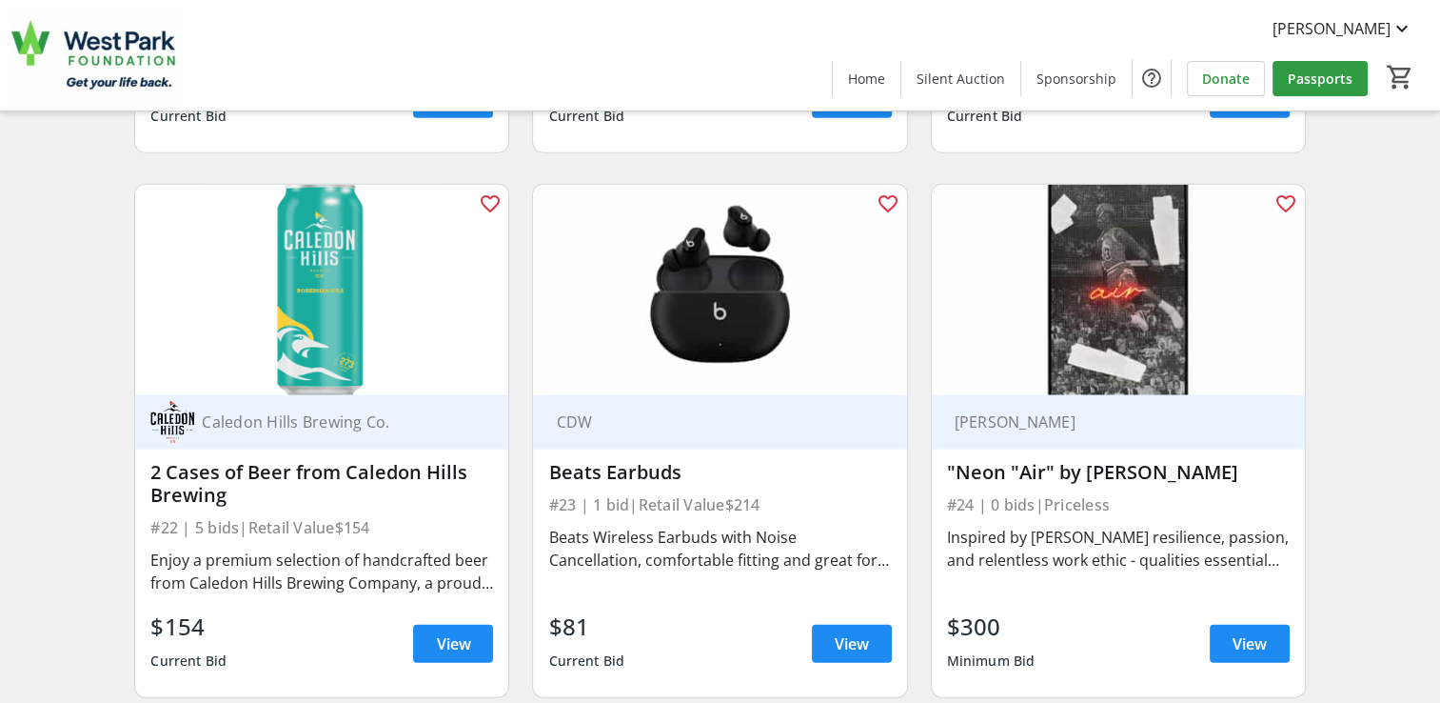
scroll to position [4455, 0]
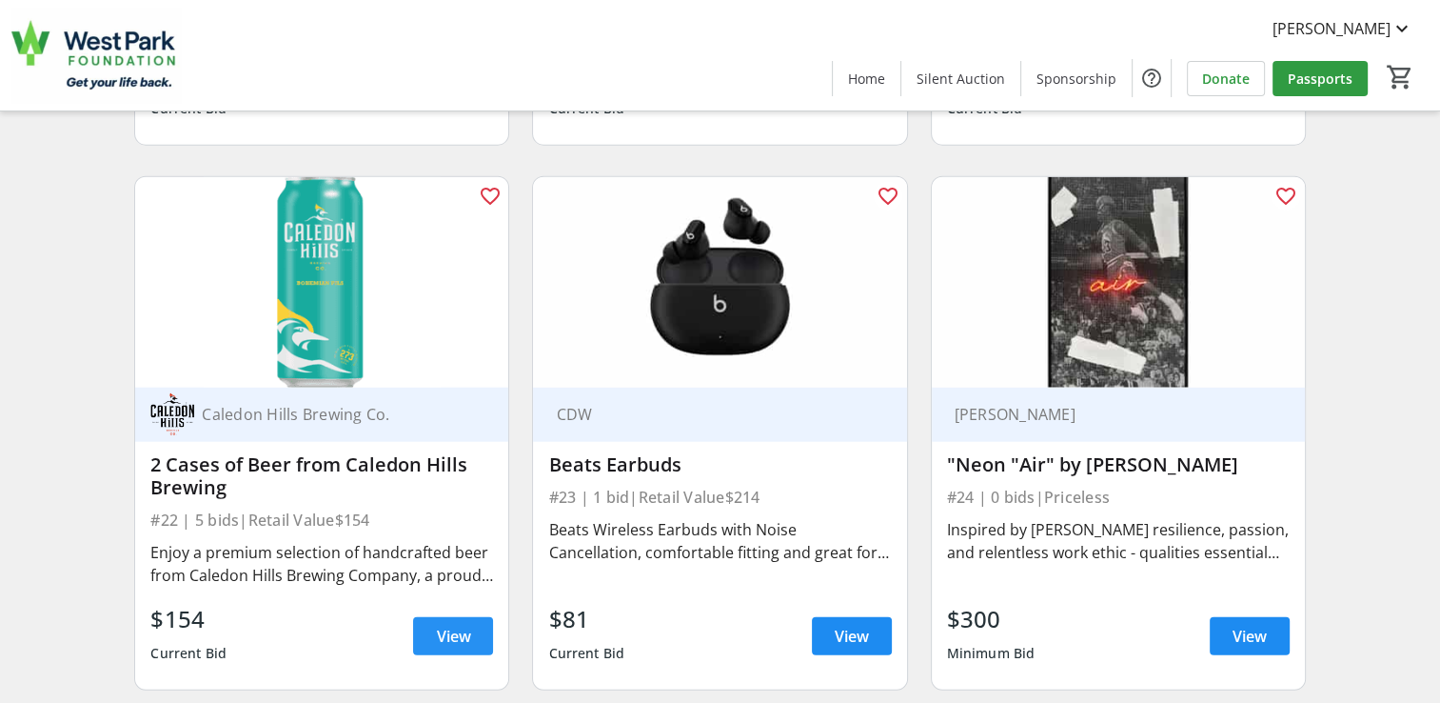
click at [442, 653] on span at bounding box center [453, 636] width 80 height 46
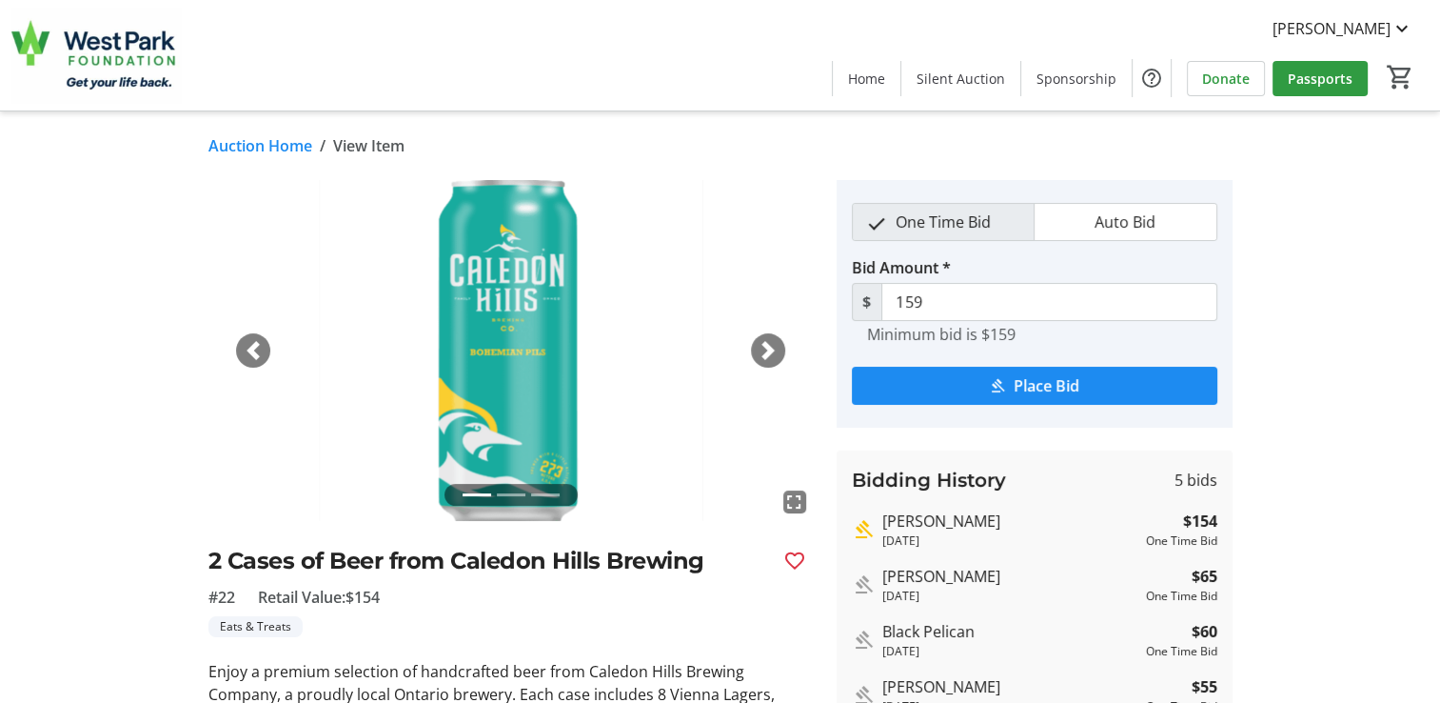
click at [415, 645] on div "fullscreen fullscreen fullscreen Previous Next 2 Cases of Beer from Caledon Hil…" at bounding box center [510, 627] width 605 height 895
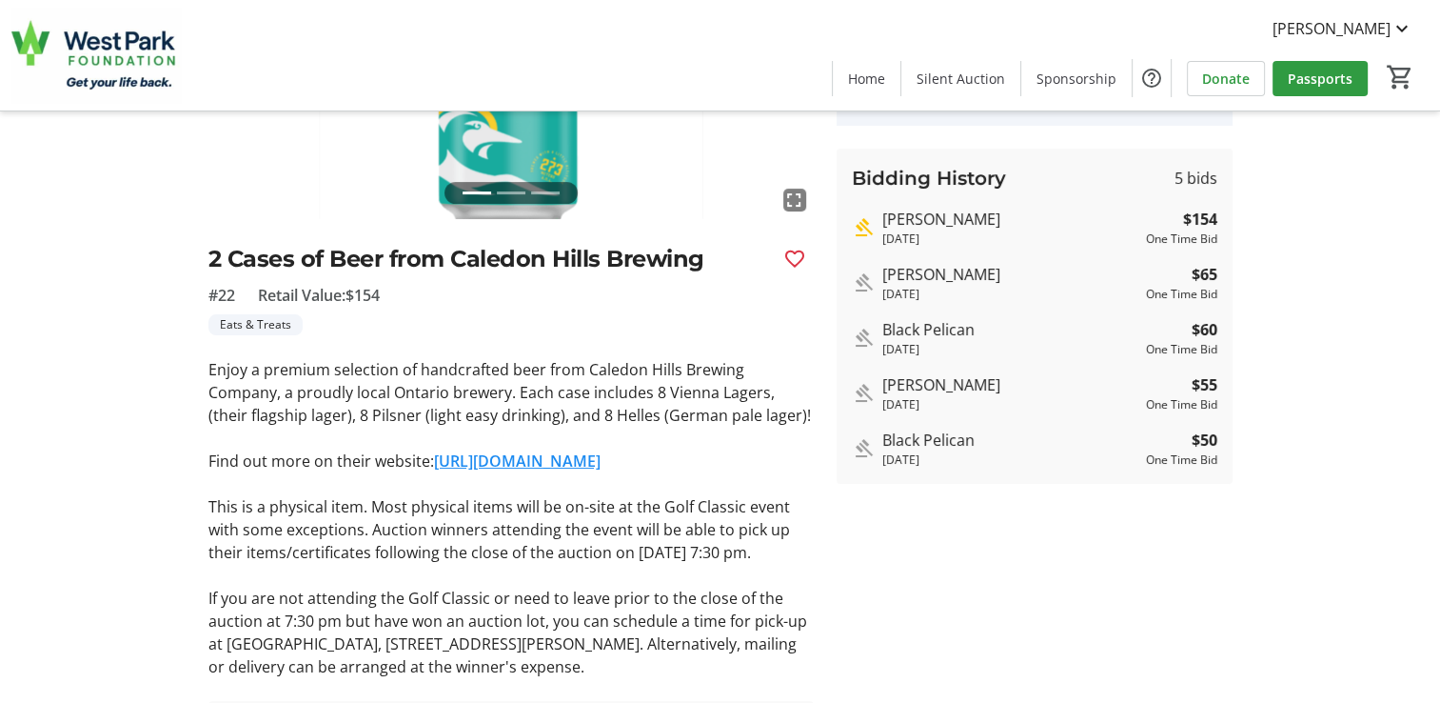
scroll to position [305, 0]
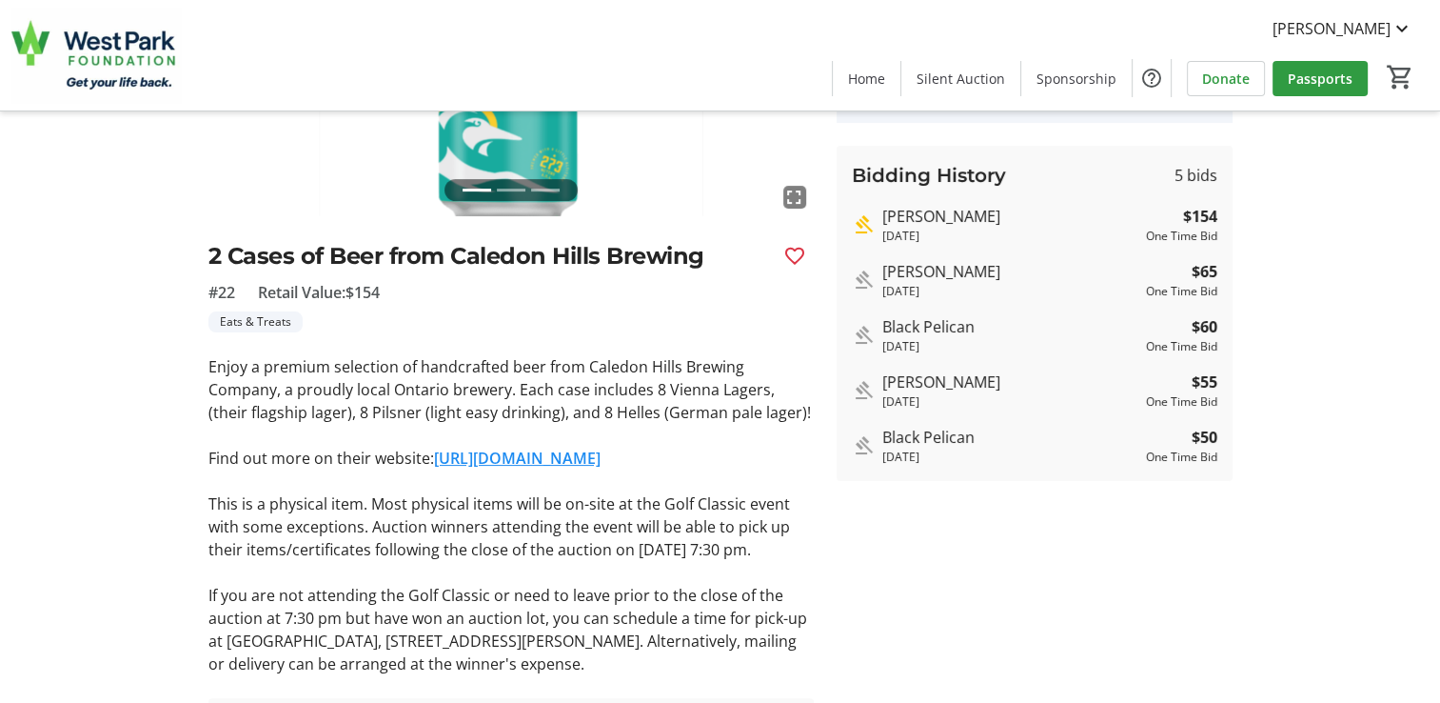
scroll to position [4455, 0]
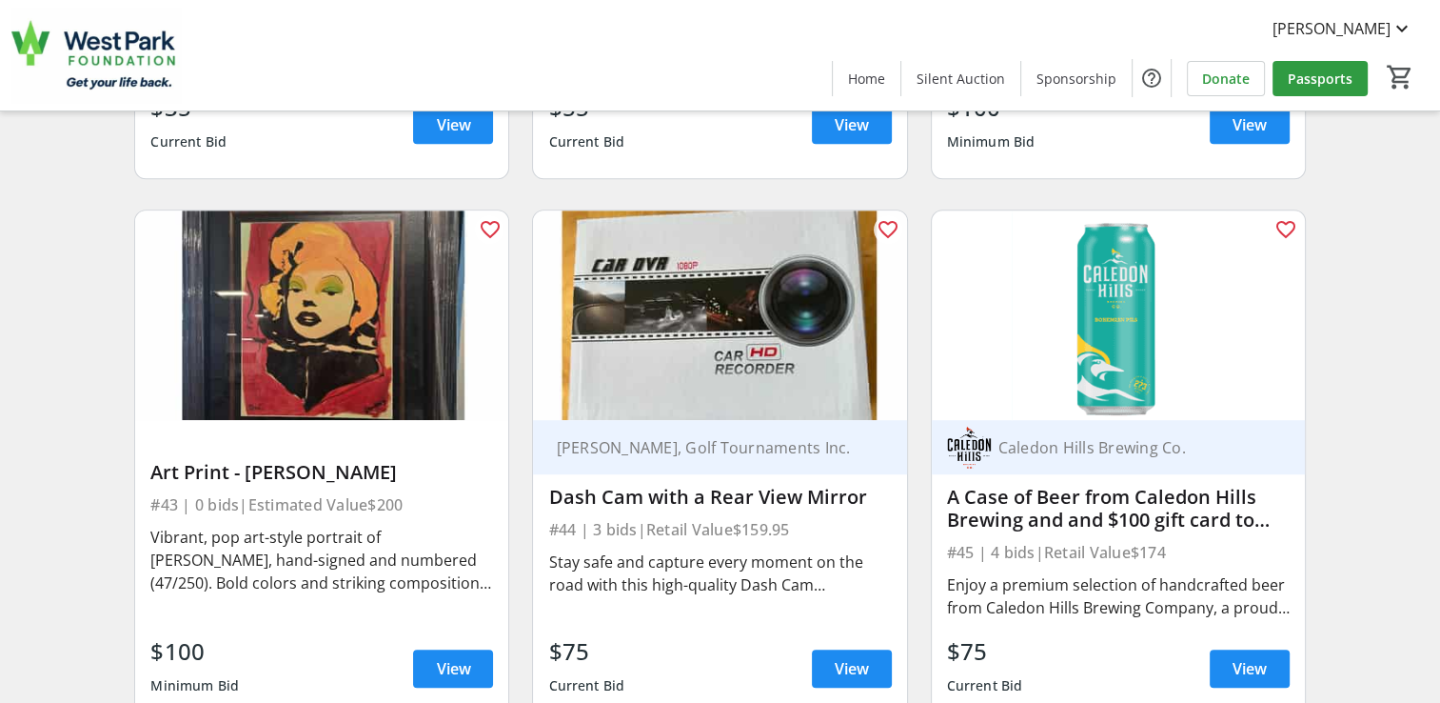
scroll to position [8195, 0]
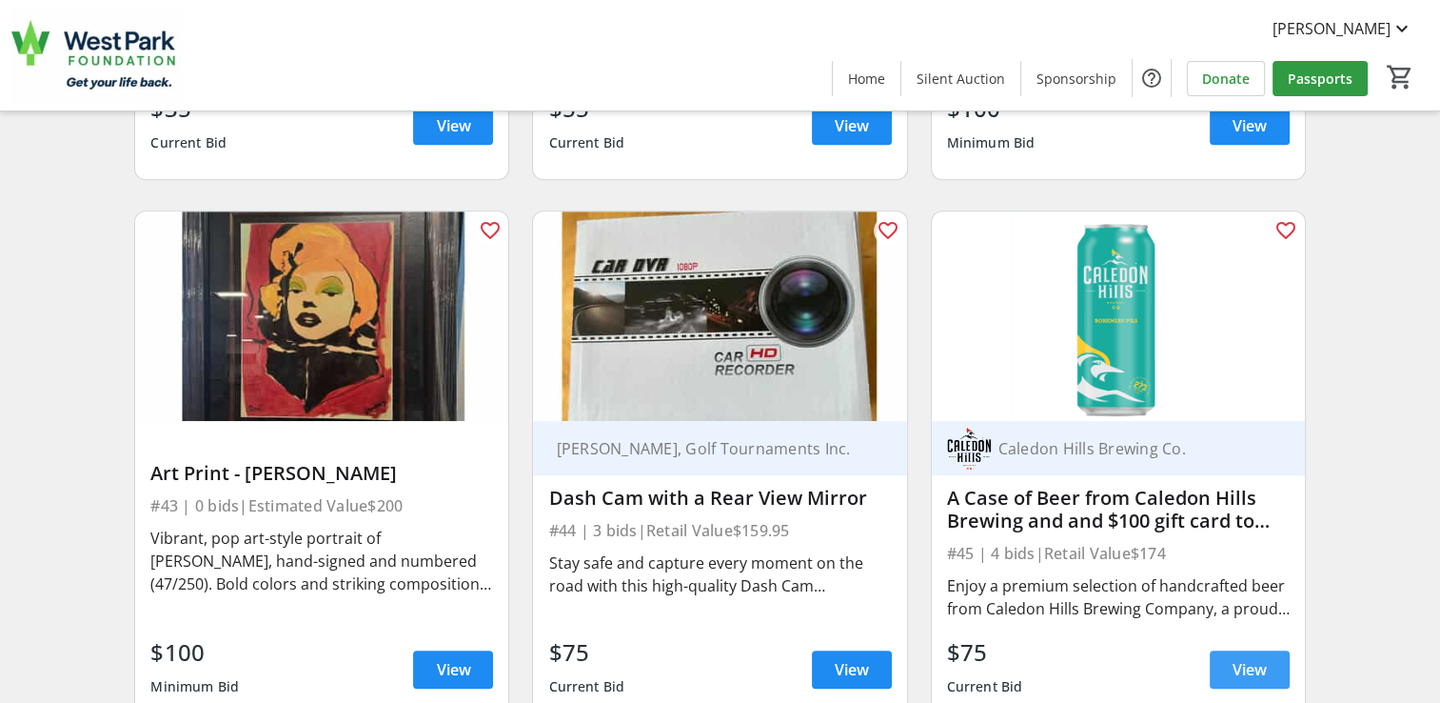
click at [1251, 658] on span "View" at bounding box center [1250, 669] width 34 height 23
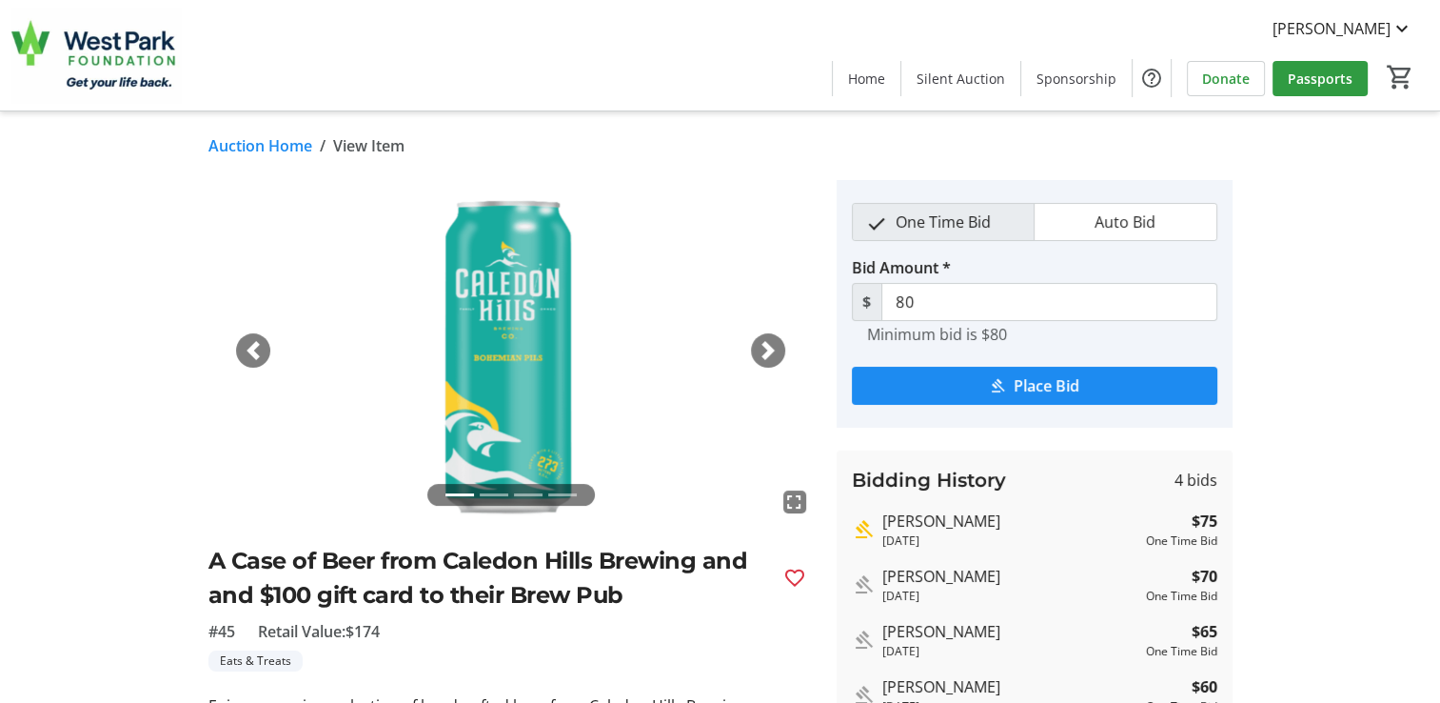
click at [1287, 361] on div "fullscreen fullscreen fullscreen fullscreen Previous Next A Case of Beer from C…" at bounding box center [720, 679] width 1257 height 998
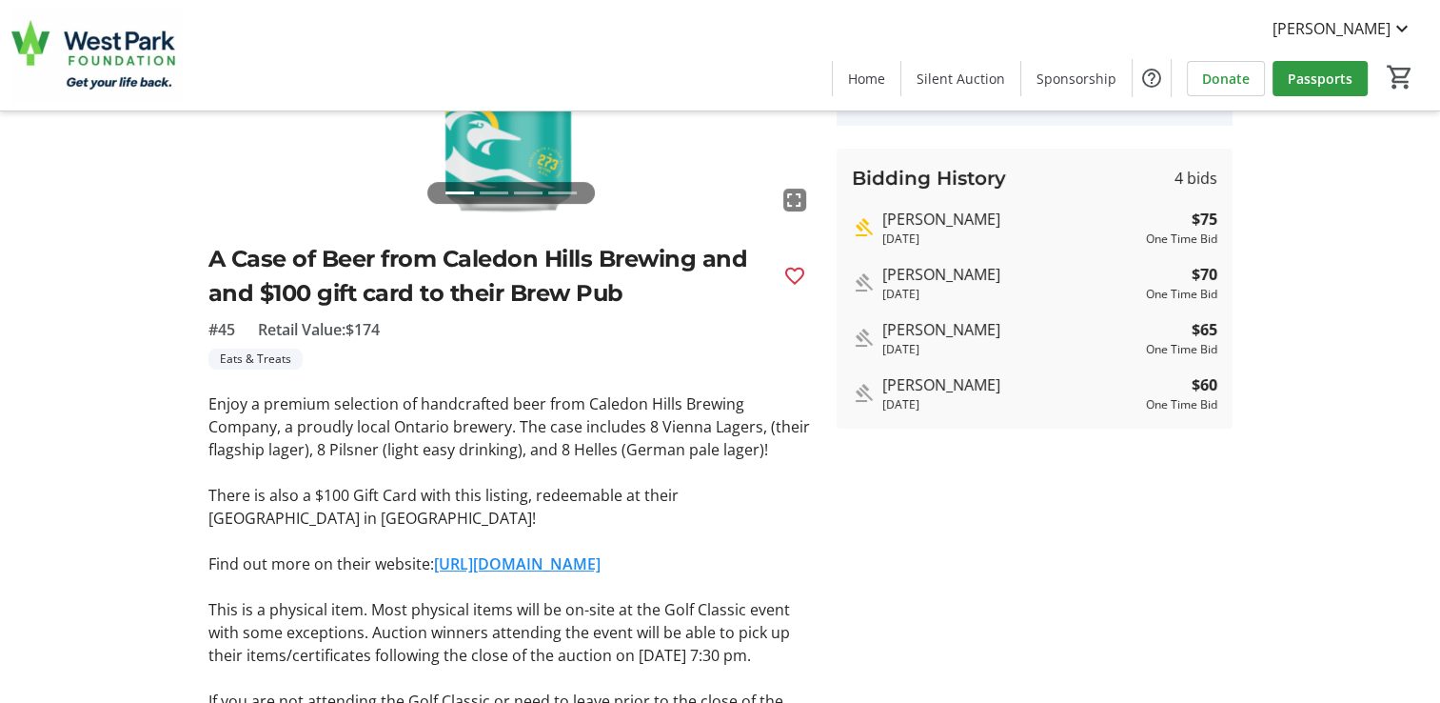
scroll to position [381, 0]
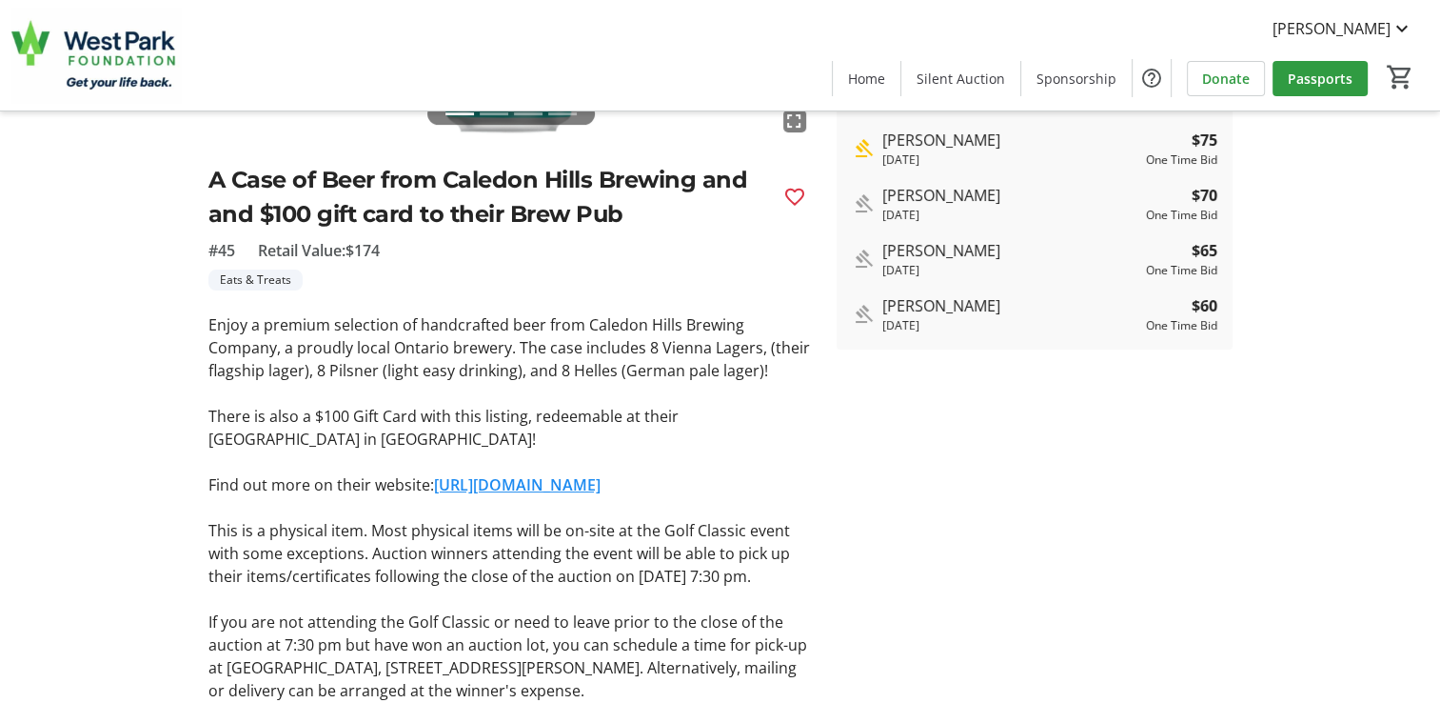
click at [597, 492] on link "[URL][DOMAIN_NAME]" at bounding box center [517, 484] width 167 height 21
